Goal: Find specific page/section: Find specific page/section

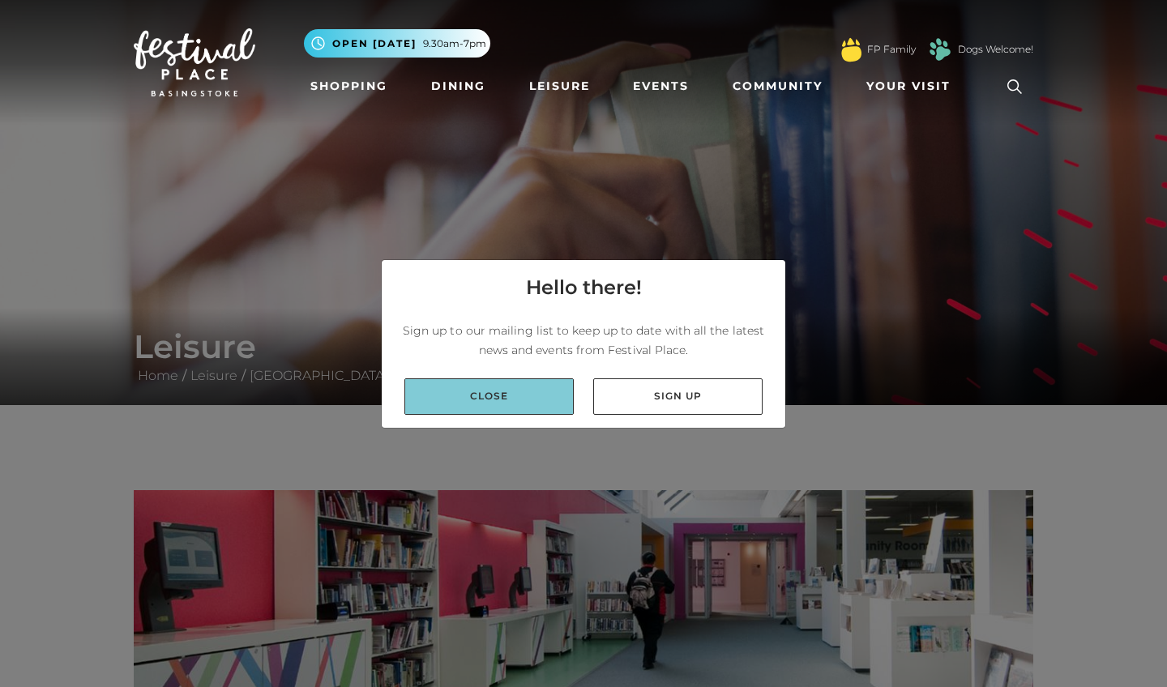
click at [490, 389] on link "Close" at bounding box center [489, 397] width 169 height 36
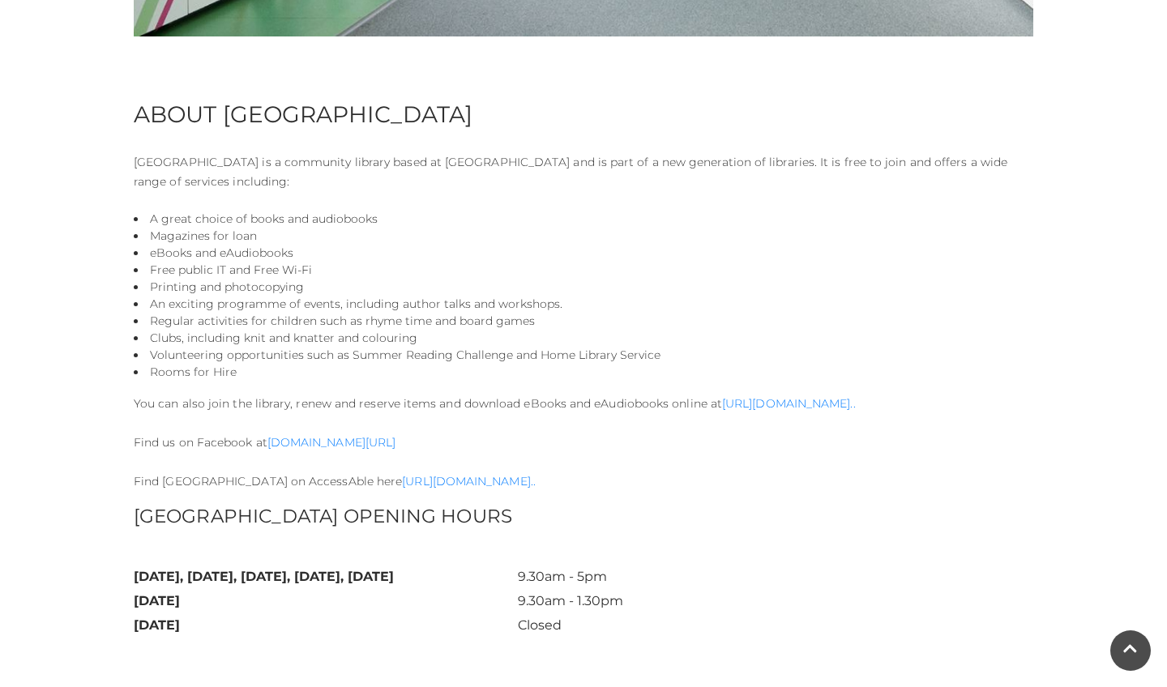
scroll to position [810, 0]
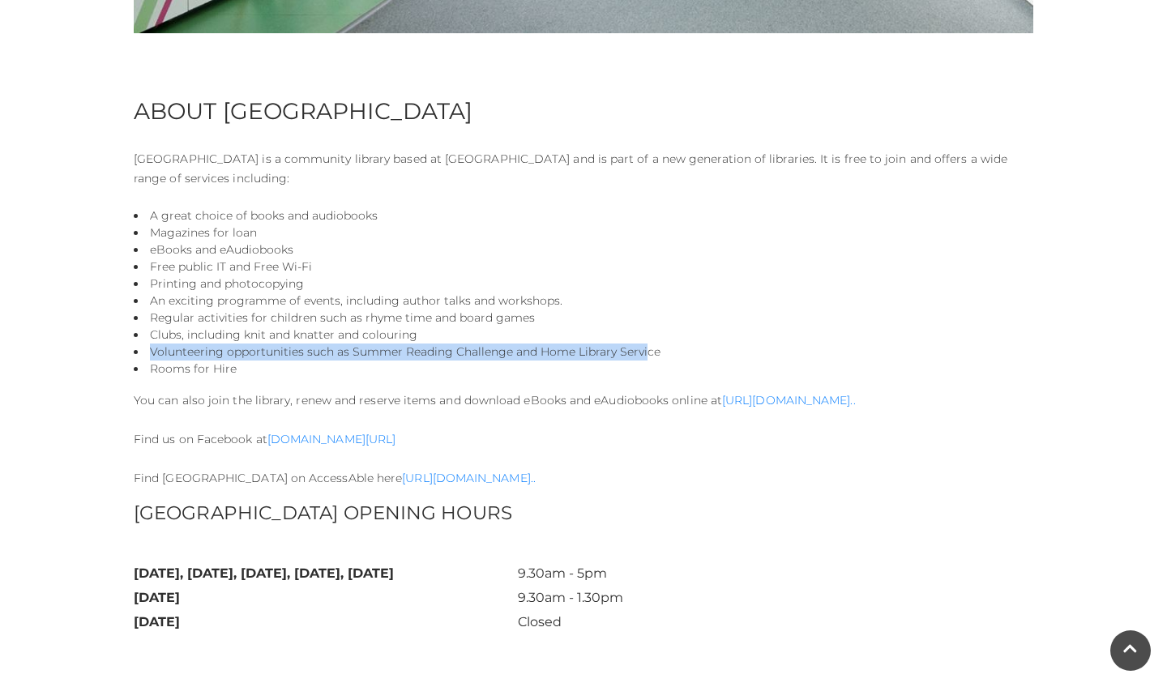
drag, startPoint x: 146, startPoint y: 352, endPoint x: 640, endPoint y: 349, distance: 493.7
click at [640, 349] on li "Volunteering opportunities such as Summer Reading Challenge and Home Library Se…" at bounding box center [584, 352] width 900 height 17
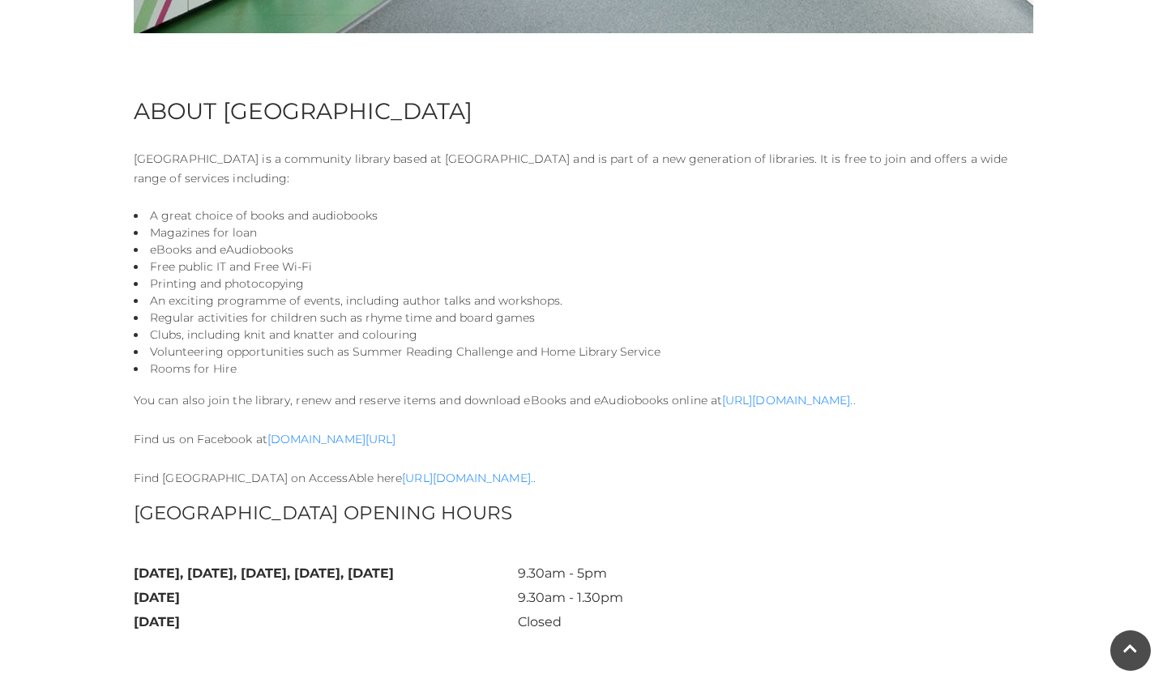
click at [630, 330] on li "Clubs, including knit and knatter and colouring" at bounding box center [584, 335] width 900 height 17
drag, startPoint x: 349, startPoint y: 357, endPoint x: 511, endPoint y: 356, distance: 162.1
click at [512, 356] on li "Volunteering opportunities such as Summer Reading Challenge and Home Library Se…" at bounding box center [584, 353] width 900 height 17
click at [528, 315] on li "Regular activities for children such as rhyme time and board games" at bounding box center [584, 319] width 900 height 17
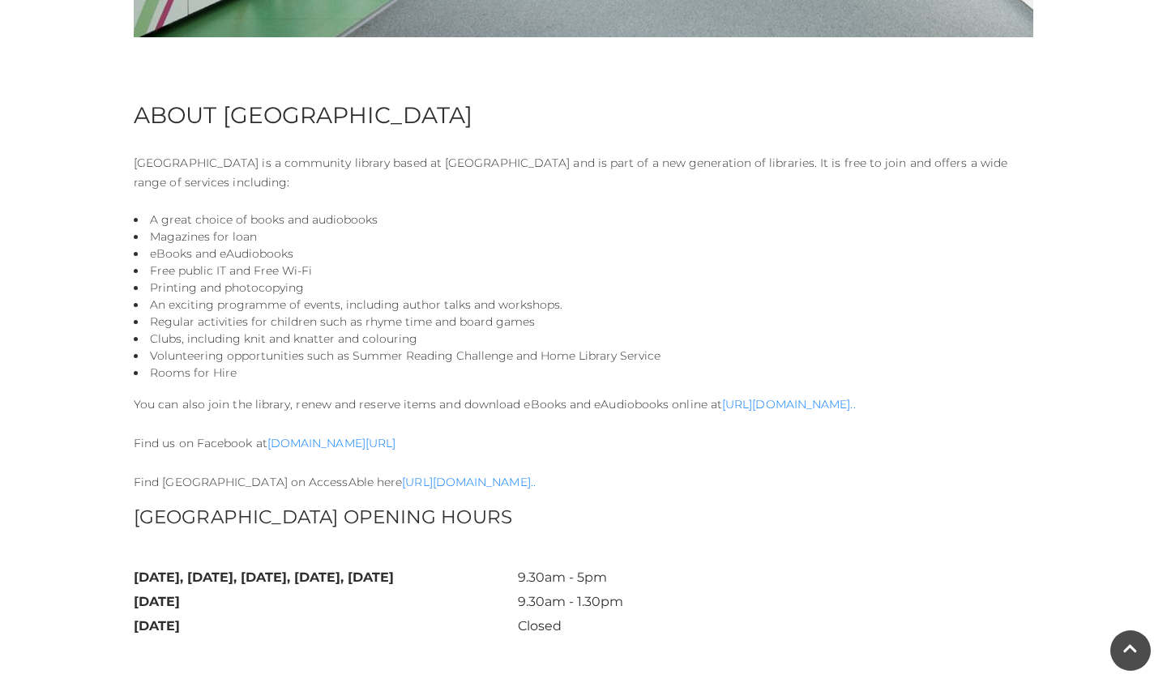
scroll to position [771, 0]
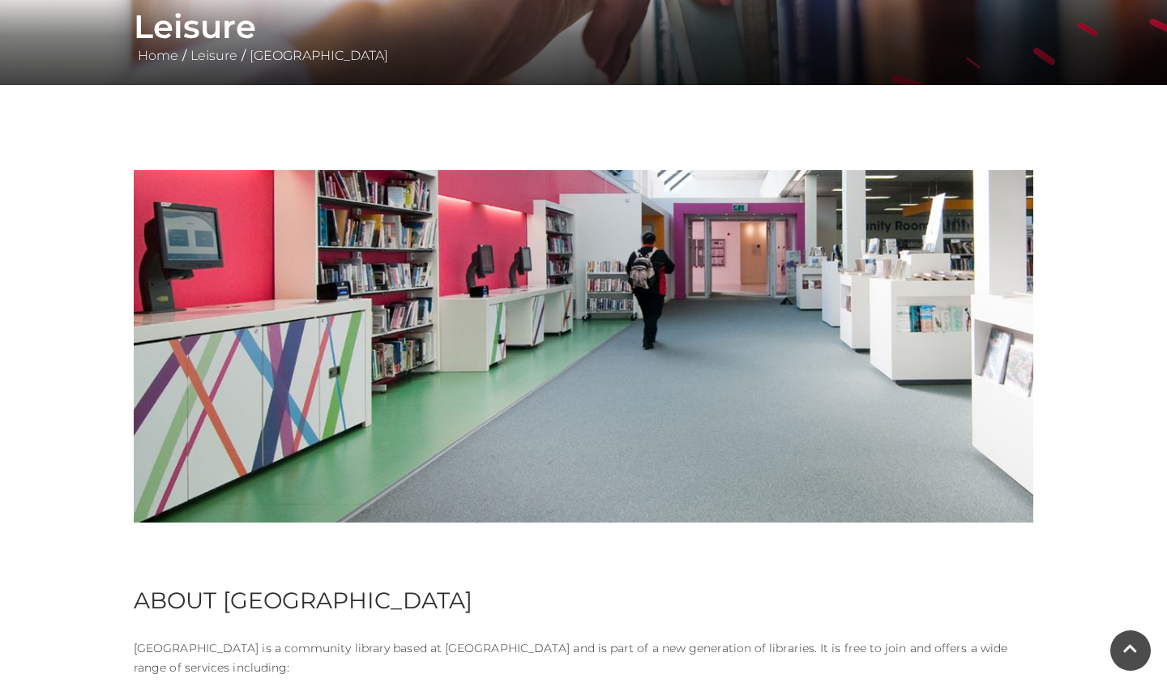
click at [554, 396] on img at bounding box center [584, 346] width 900 height 353
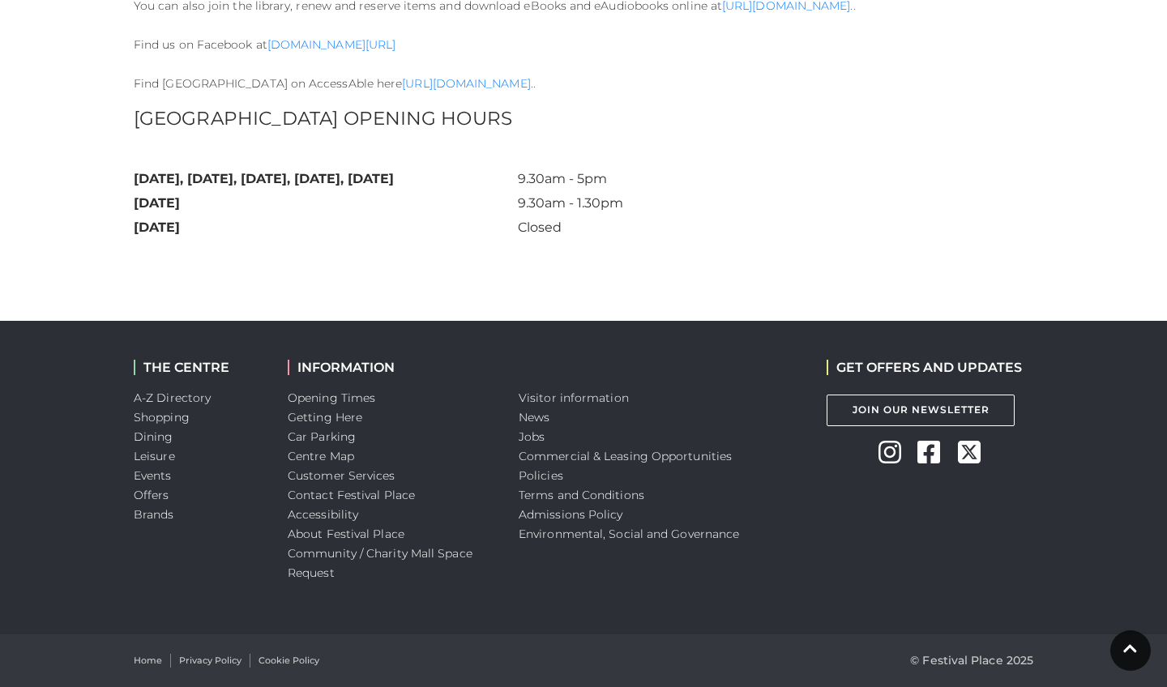
scroll to position [1205, 0]
click at [341, 516] on link "Accessibility" at bounding box center [323, 515] width 71 height 15
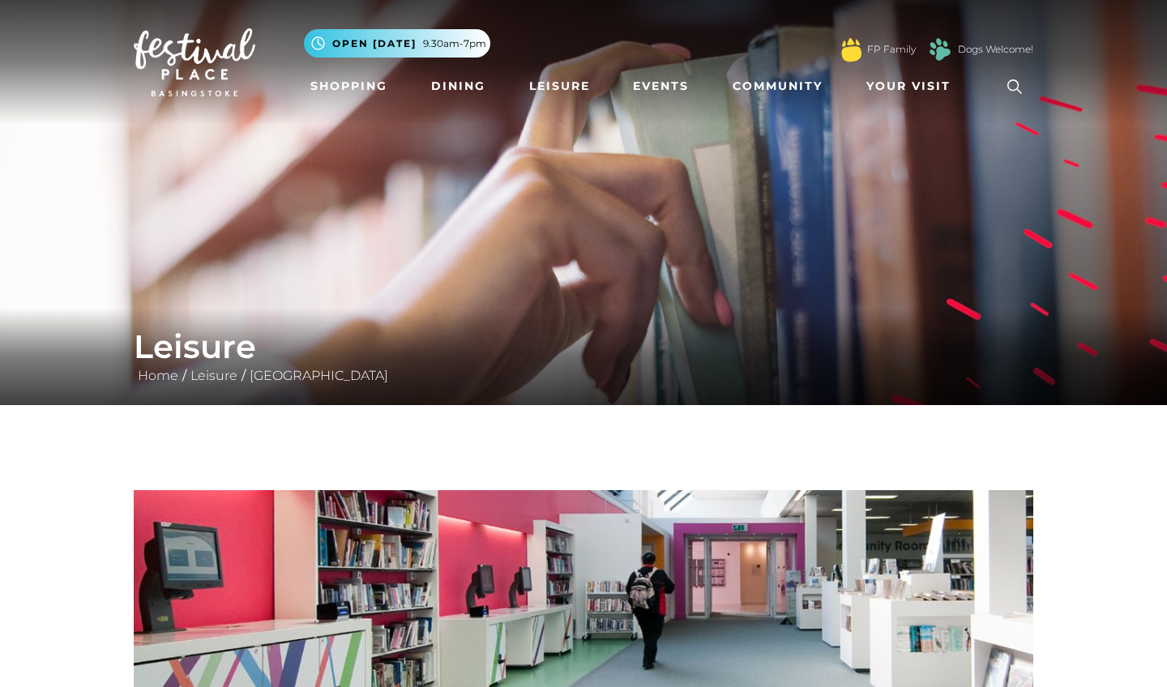
scroll to position [0, 0]
